Goal: Transaction & Acquisition: Book appointment/travel/reservation

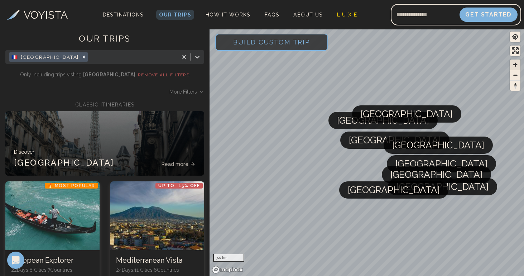
click at [515, 65] on span "Zoom in" at bounding box center [515, 64] width 10 height 10
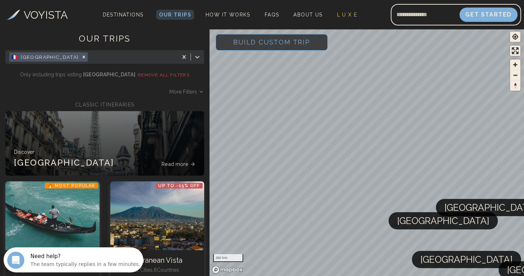
click at [295, 41] on span "Build Custom Trip" at bounding box center [272, 42] width 100 height 30
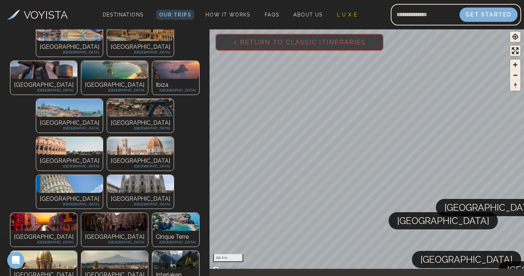
scroll to position [229, 0]
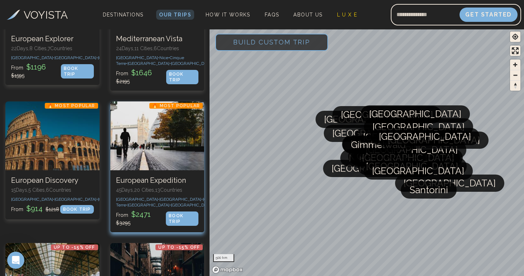
scroll to position [226, 0]
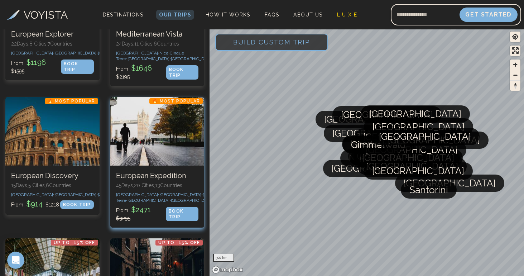
click at [144, 176] on div "🔥 Most Popular European Expedition 45 Days, 20 Cities, 13 Countr ies [GEOGRAPHI…" at bounding box center [157, 197] width 94 height 62
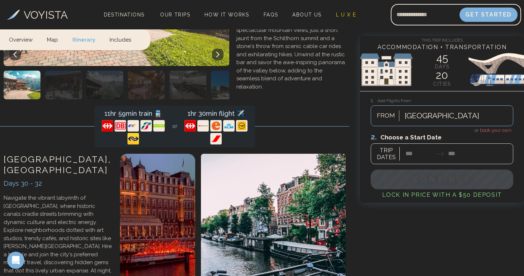
scroll to position [6899, 0]
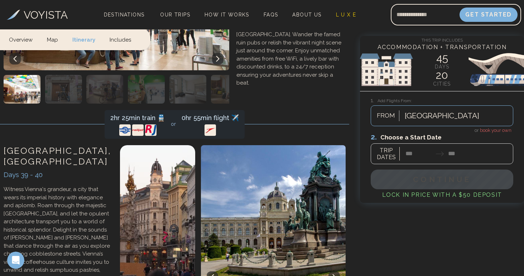
click at [120, 40] on link "Includes" at bounding box center [121, 39] width 36 height 21
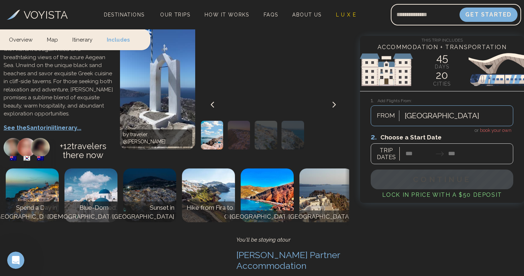
scroll to position [9947, 0]
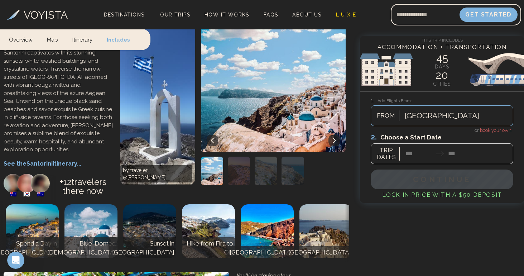
click at [20, 43] on link "Overview" at bounding box center [24, 39] width 31 height 21
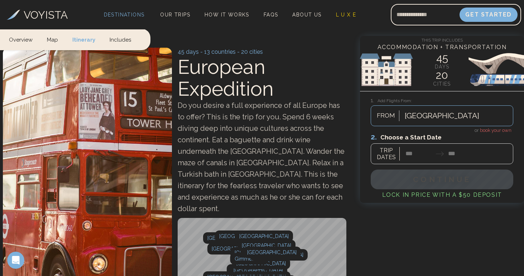
scroll to position [0, 0]
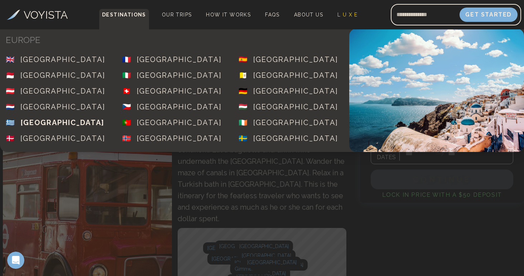
click at [41, 120] on div "[GEOGRAPHIC_DATA]" at bounding box center [62, 123] width 84 height 10
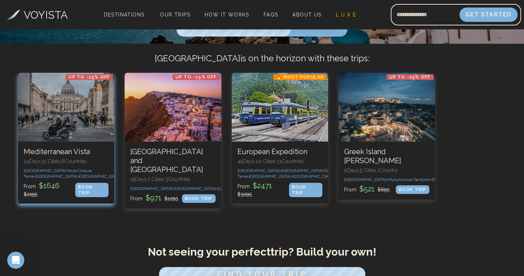
scroll to position [195, 0]
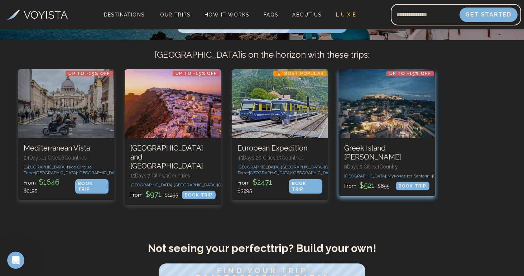
click at [408, 149] on h3 "Greek Island [PERSON_NAME]" at bounding box center [386, 153] width 85 height 18
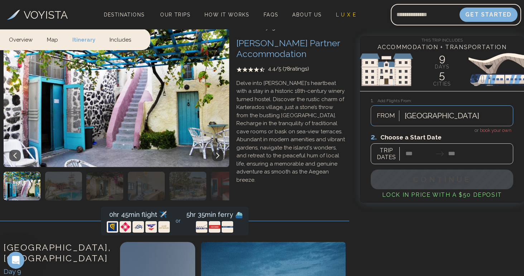
scroll to position [2035, 0]
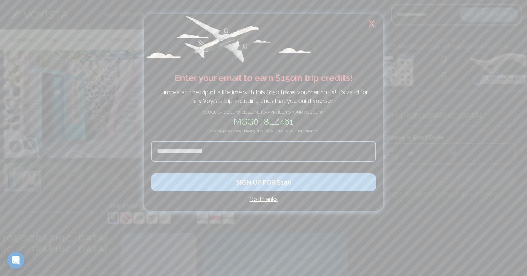
click at [372, 23] on h2 "X" at bounding box center [371, 23] width 23 height 19
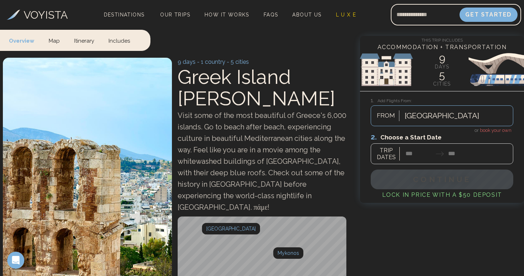
scroll to position [0, 0]
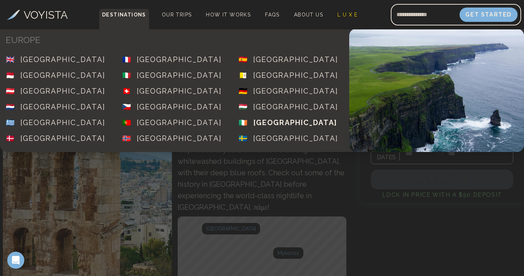
click at [265, 119] on div "[GEOGRAPHIC_DATA]" at bounding box center [295, 123] width 84 height 10
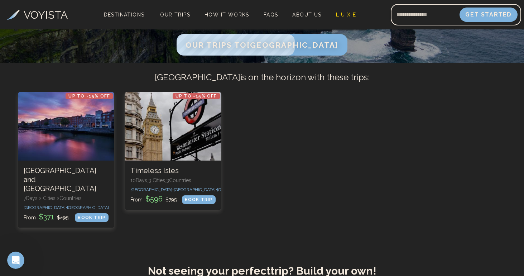
scroll to position [172, 0]
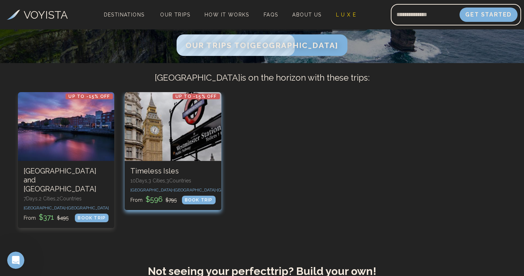
click at [179, 153] on div "2 / 2" at bounding box center [173, 126] width 96 height 69
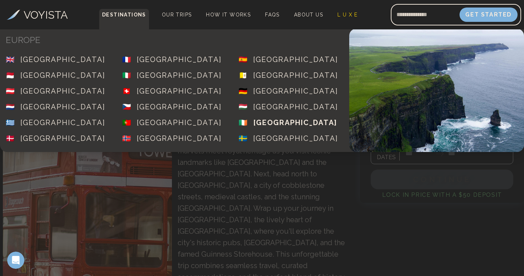
click at [258, 124] on div "[GEOGRAPHIC_DATA]" at bounding box center [295, 123] width 84 height 10
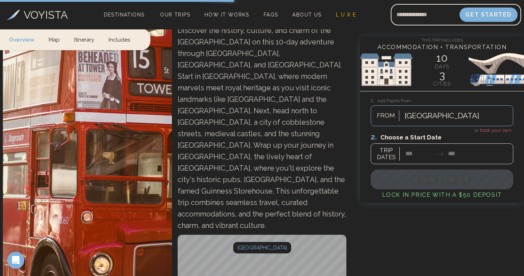
scroll to position [64, 0]
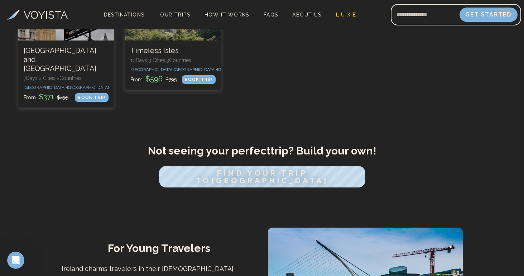
scroll to position [325, 0]
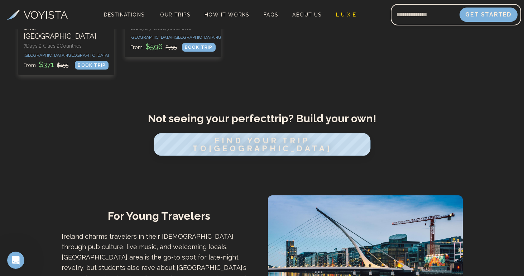
click at [255, 136] on span "FIND YOUR TRIP TO [GEOGRAPHIC_DATA]" at bounding box center [261, 144] width 139 height 17
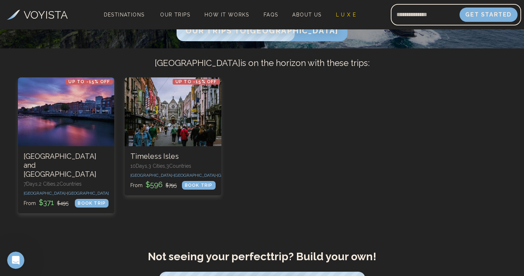
scroll to position [228, 0]
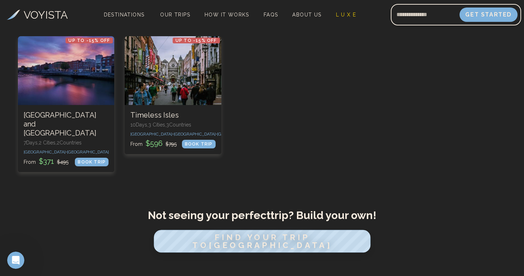
click at [216, 233] on span "FIND YOUR TRIP TO [GEOGRAPHIC_DATA]" at bounding box center [261, 241] width 139 height 17
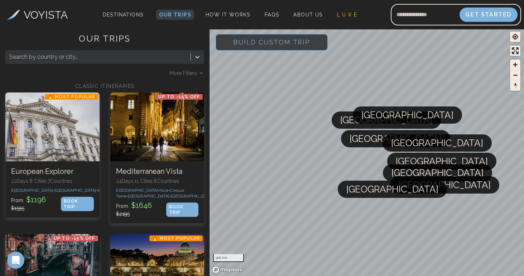
click at [296, 34] on span "Build Custom Trip" at bounding box center [272, 42] width 100 height 30
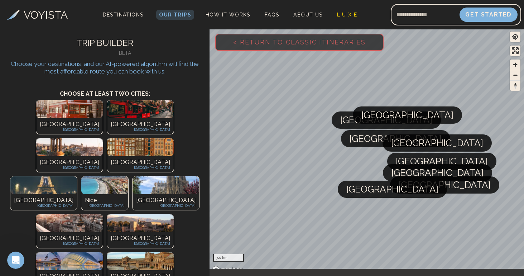
click at [111, 123] on p "[GEOGRAPHIC_DATA]" at bounding box center [140, 124] width 59 height 9
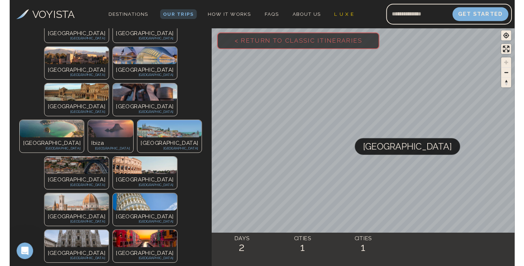
scroll to position [240, 0]
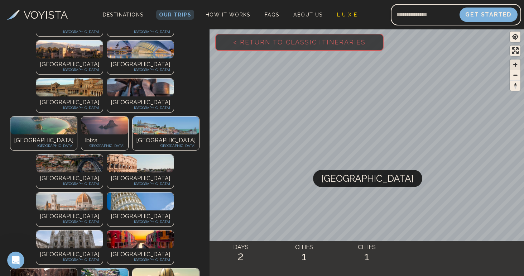
click at [516, 65] on span "Zoom in" at bounding box center [515, 64] width 10 height 10
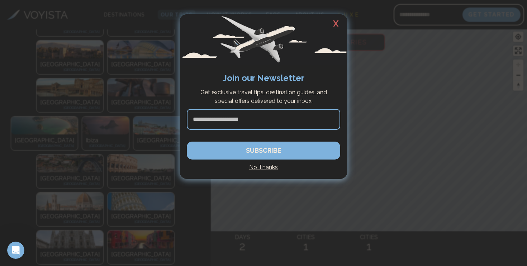
click at [338, 20] on h2 "X" at bounding box center [335, 23] width 23 height 19
